Goal: Transaction & Acquisition: Obtain resource

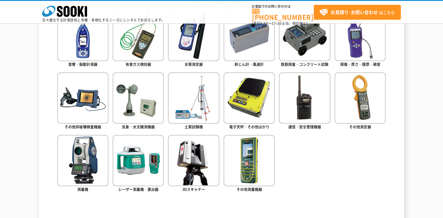
scroll to position [281, 0]
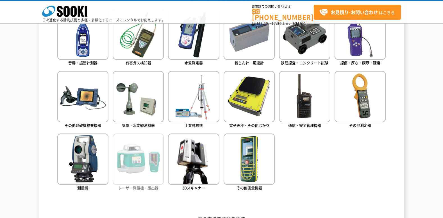
click at [129, 153] on img at bounding box center [138, 158] width 51 height 51
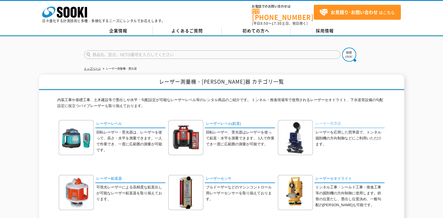
click at [321, 120] on link "レーザー照準器" at bounding box center [350, 124] width 70 height 8
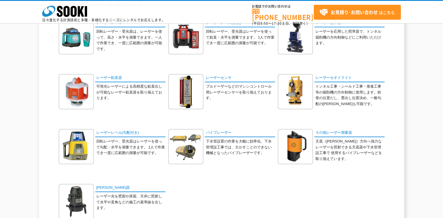
scroll to position [84, 0]
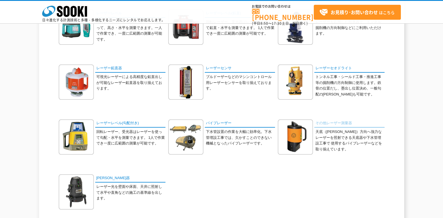
click at [335, 121] on link "その他レーザー測量器" at bounding box center [350, 123] width 70 height 8
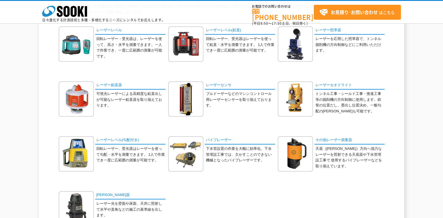
scroll to position [96, 0]
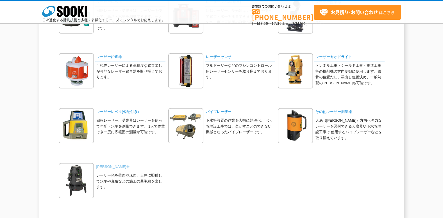
click at [104, 166] on link "墨出器" at bounding box center [130, 167] width 70 height 8
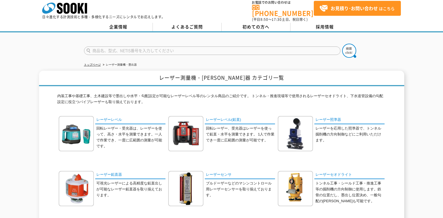
scroll to position [0, 0]
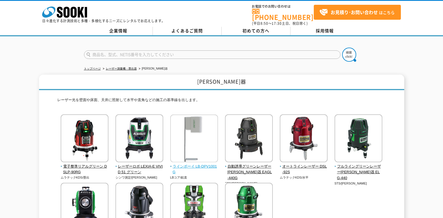
click at [192, 163] on span "ラインボーイ LB-DPV1001G" at bounding box center [194, 169] width 48 height 12
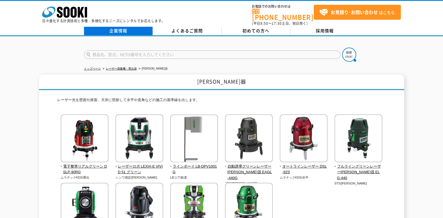
click at [116, 28] on link "企業情報" at bounding box center [118, 31] width 69 height 8
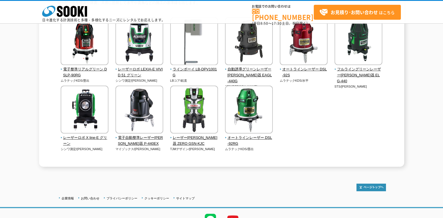
scroll to position [44, 0]
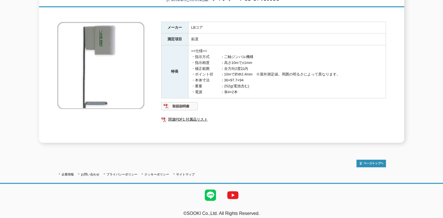
scroll to position [84, 0]
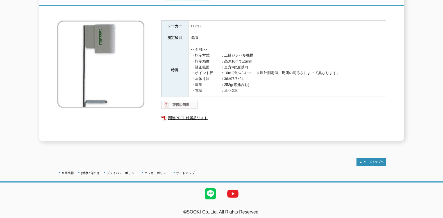
click at [184, 101] on img at bounding box center [179, 104] width 37 height 9
click at [197, 115] on link "関連PDF1 付属品リスト" at bounding box center [273, 117] width 225 height 7
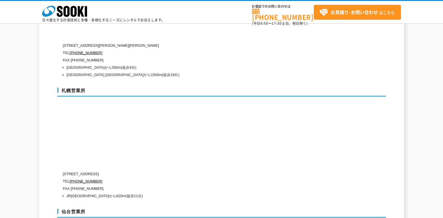
scroll to position [1603, 0]
